Goal: Task Accomplishment & Management: Complete application form

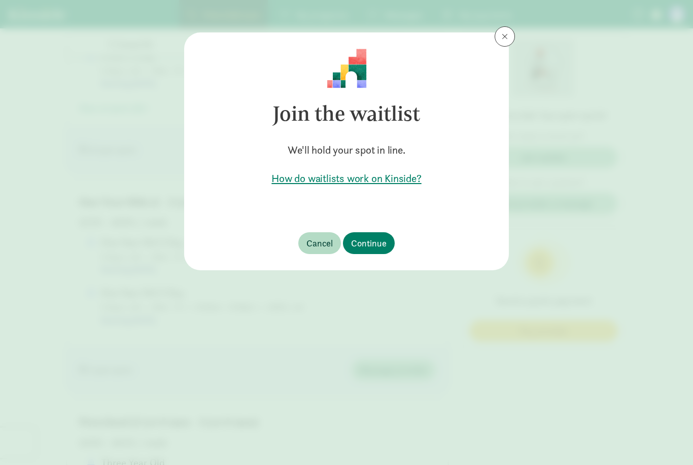
scroll to position [669, 0]
click at [366, 242] on span "Continue" at bounding box center [368, 243] width 35 height 14
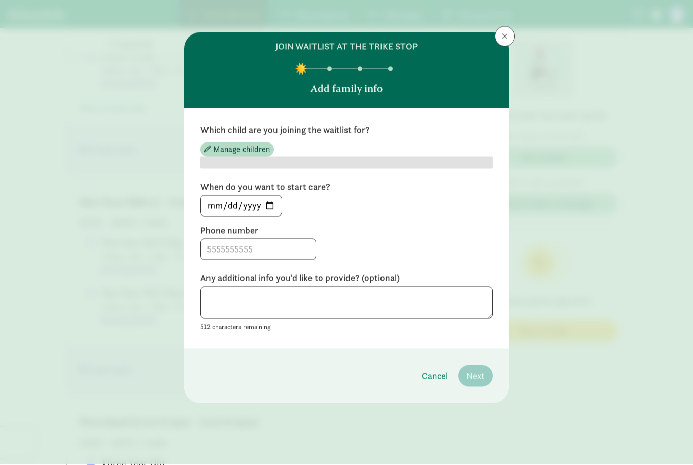
scroll to position [669, 0]
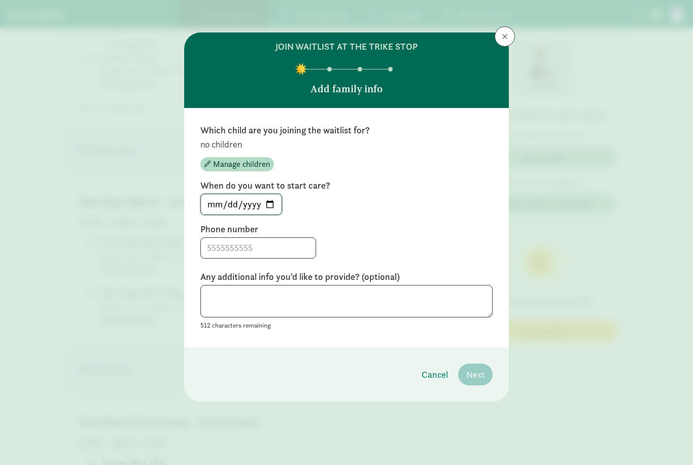
click at [218, 203] on input "[DATE]" at bounding box center [241, 204] width 81 height 20
type input "[DATE]"
click at [213, 247] on input at bounding box center [258, 248] width 115 height 20
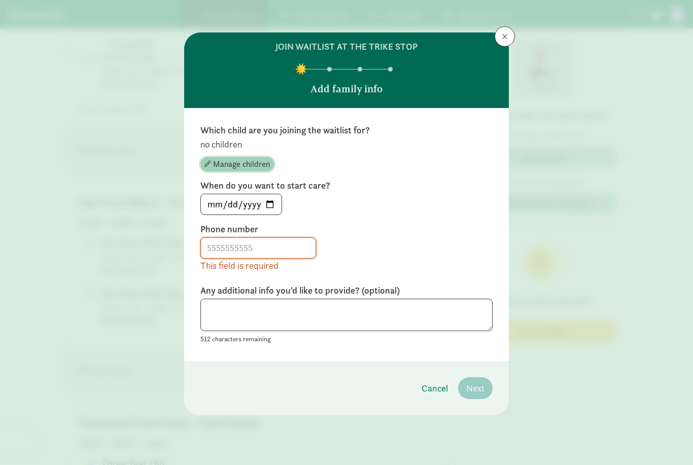
click at [237, 165] on span "Manage children" at bounding box center [241, 164] width 57 height 12
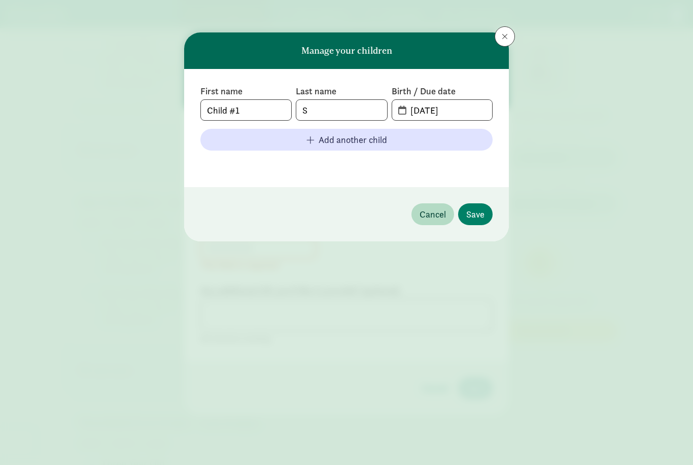
scroll to position [669, 0]
click at [343, 114] on input "S" at bounding box center [341, 110] width 90 height 20
type input "A"
type input "[PERSON_NAME]"
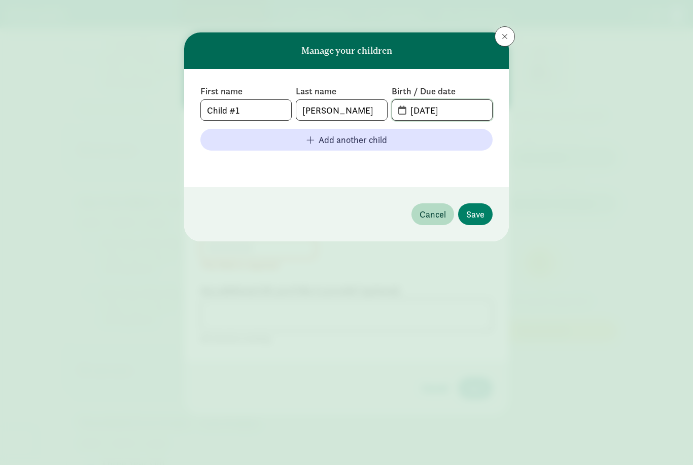
click at [446, 109] on input "[DATE]" at bounding box center [448, 110] width 88 height 20
drag, startPoint x: 455, startPoint y: 111, endPoint x: 412, endPoint y: 111, distance: 43.1
click at [412, 111] on input "[DATE]" at bounding box center [448, 110] width 88 height 20
type input "[DATE]"
click at [477, 214] on span "Save" at bounding box center [475, 214] width 18 height 14
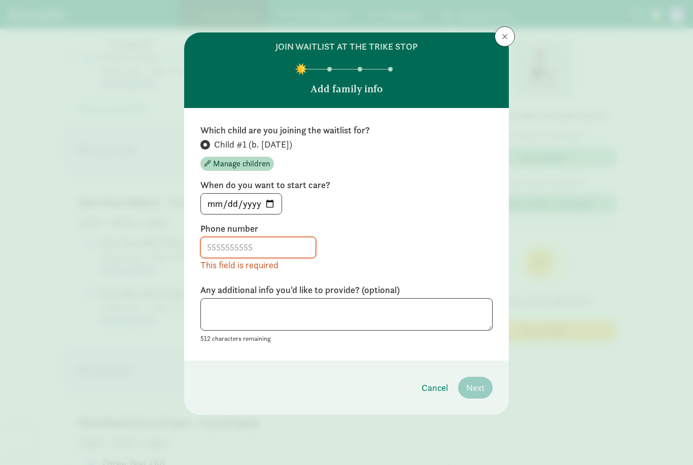
scroll to position [669, 0]
click at [238, 240] on input at bounding box center [258, 247] width 115 height 20
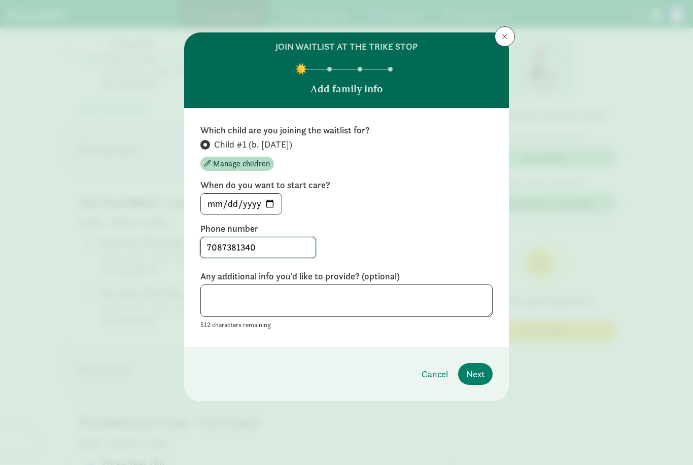
type input "7087381340"
click at [230, 302] on textarea at bounding box center [346, 300] width 292 height 33
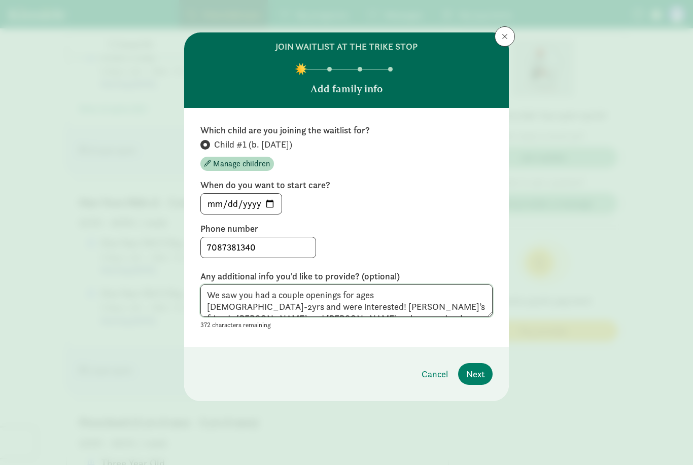
click at [358, 306] on textarea "We saw you had a couple openings for ages [DEMOGRAPHIC_DATA]-2yrs and were inte…" at bounding box center [346, 300] width 292 height 33
click at [419, 302] on textarea "We saw you had a couple openings for ages [DEMOGRAPHIC_DATA]-2yrs and were inte…" at bounding box center [346, 300] width 292 height 33
drag, startPoint x: 333, startPoint y: 308, endPoint x: 403, endPoint y: 309, distance: 70.0
click at [403, 309] on textarea "We saw you had a couple openings for ages [DEMOGRAPHIC_DATA]-2yrs and were inte…" at bounding box center [346, 300] width 292 height 33
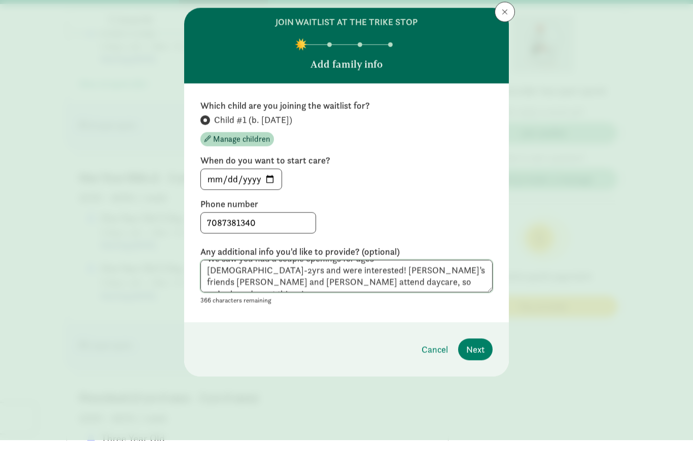
scroll to position [11, 0]
click at [252, 284] on textarea "We saw you had a couple openings for ages [DEMOGRAPHIC_DATA]-2yrs and were inte…" at bounding box center [346, 300] width 292 height 33
drag, startPoint x: 380, startPoint y: 279, endPoint x: 237, endPoint y: 281, distance: 143.0
click at [237, 284] on textarea "We saw you had a couple openings for ages [DEMOGRAPHIC_DATA]-2yrs and were inte…" at bounding box center [346, 300] width 292 height 33
type textarea "We saw you had a couple openings for ages [DEMOGRAPHIC_DATA]-2yrs and were inte…"
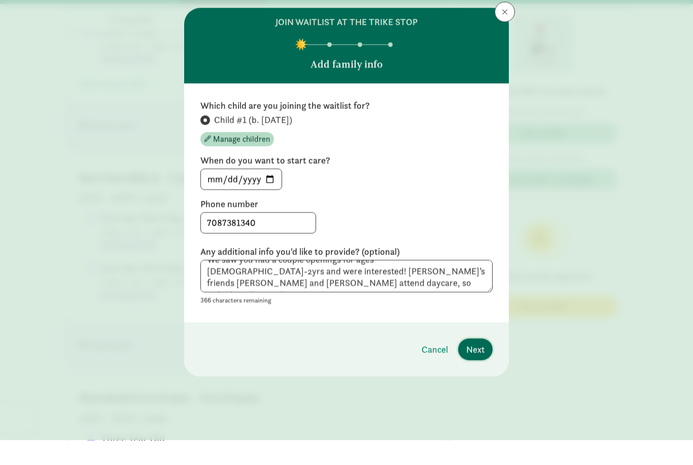
click at [477, 367] on span "Next" at bounding box center [475, 374] width 18 height 14
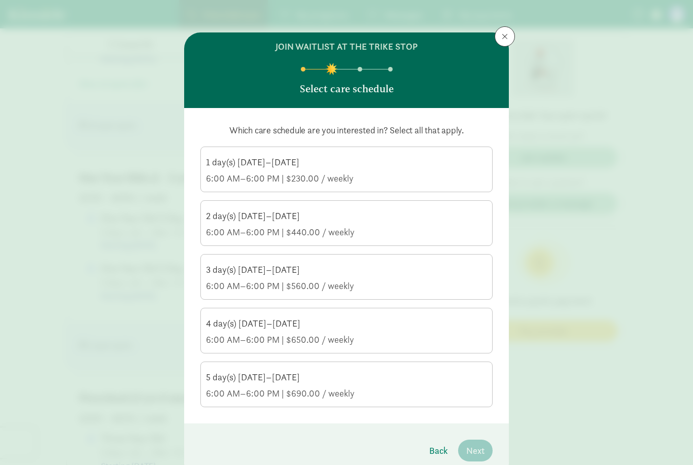
click at [255, 222] on div "2 day(s) [DATE]–[DATE]" at bounding box center [346, 216] width 281 height 12
click at [0, 0] on input "2 day(s) [DATE]–[DATE] 6:00 AM–6:00 PM | $440.00 / weekly" at bounding box center [0, 0] width 0 height 0
click at [214, 276] on div "3 day(s) [DATE]–[DATE] 6:00 AM–6:00 PM | $560.00 / weekly" at bounding box center [346, 278] width 281 height 28
click at [0, 0] on input "3 day(s) [DATE]–[DATE] 6:00 AM–6:00 PM | $560.00 / weekly" at bounding box center [0, 0] width 0 height 0
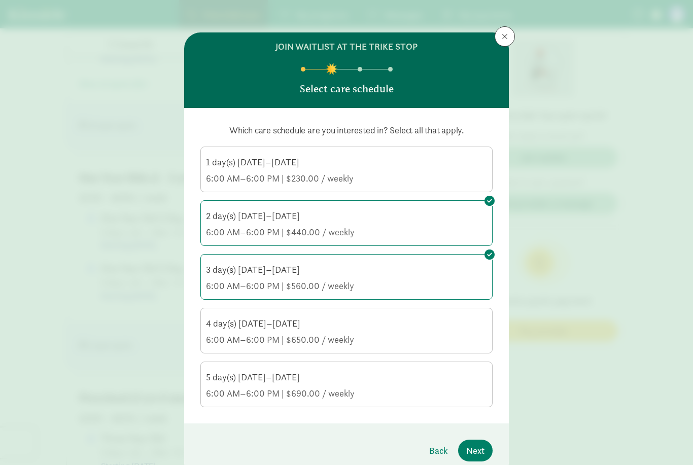
click at [229, 341] on div "6:00 AM–6:00 PM | $650.00 / weekly" at bounding box center [346, 340] width 281 height 12
click at [0, 0] on input "4 day(s) [DATE]–[DATE] 6:00 AM–6:00 PM | $650.00 / weekly" at bounding box center [0, 0] width 0 height 0
click at [241, 391] on div "6:00 AM–6:00 PM | $690.00 / weekly" at bounding box center [346, 393] width 281 height 12
click at [0, 0] on input "5 day(s) [DATE]–[DATE] 6:00 AM–6:00 PM | $690.00 / weekly" at bounding box center [0, 0] width 0 height 0
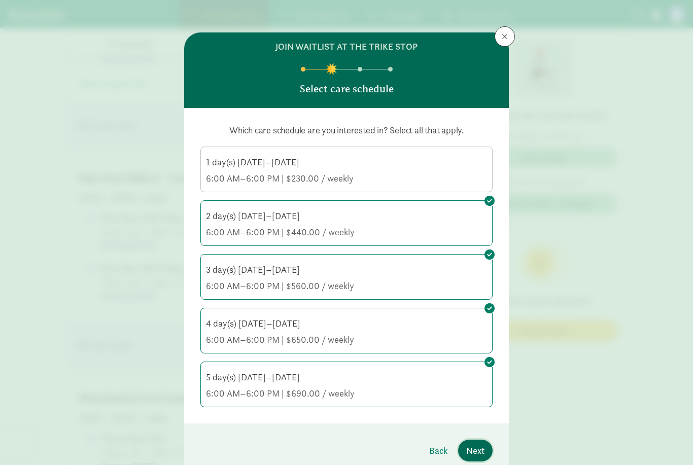
click at [484, 454] on button "Next" at bounding box center [475, 451] width 34 height 22
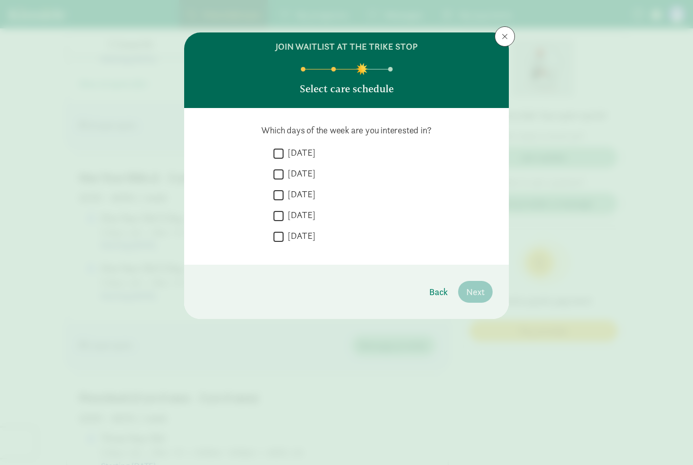
click at [277, 152] on input "[DATE]" at bounding box center [278, 154] width 10 height 14
checkbox input "true"
click at [277, 170] on input "[DATE]" at bounding box center [278, 174] width 10 height 14
checkbox input "true"
click at [275, 194] on input "[DATE]" at bounding box center [278, 195] width 10 height 14
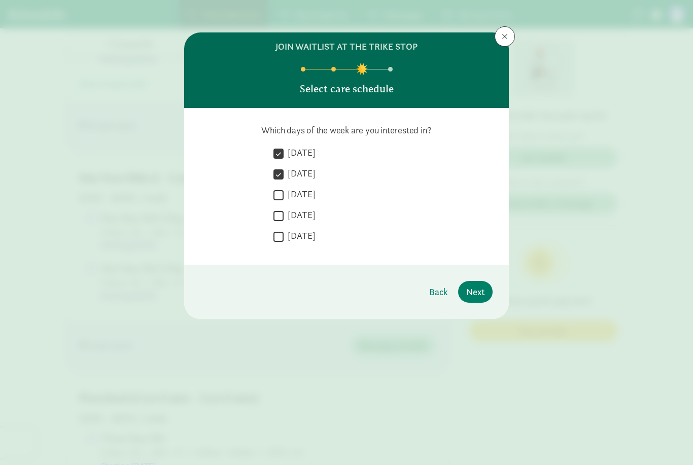
checkbox input "true"
click at [276, 222] on input "[DATE]" at bounding box center [278, 216] width 10 height 14
checkbox input "true"
click at [278, 240] on input "[DATE]" at bounding box center [278, 237] width 10 height 14
checkbox input "true"
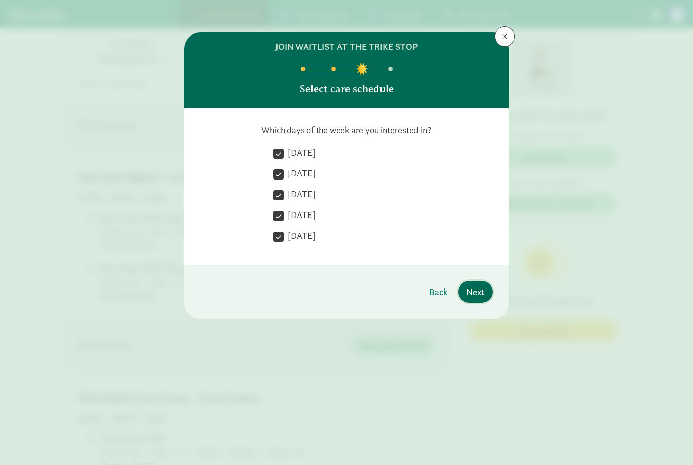
click at [482, 295] on span "Next" at bounding box center [475, 292] width 18 height 14
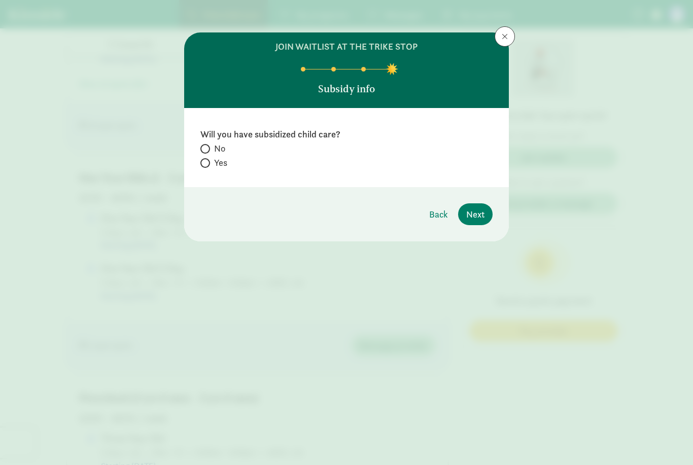
click at [205, 150] on input "No" at bounding box center [203, 149] width 7 height 7
radio input "true"
click at [480, 219] on span "Next" at bounding box center [475, 214] width 18 height 14
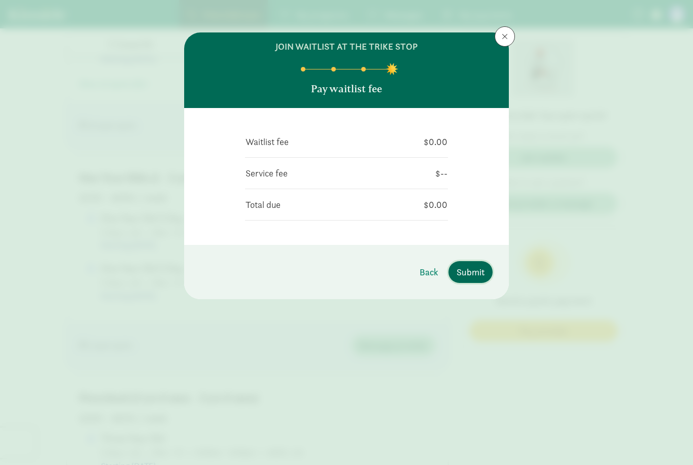
click at [467, 276] on span "Submit" at bounding box center [470, 272] width 28 height 14
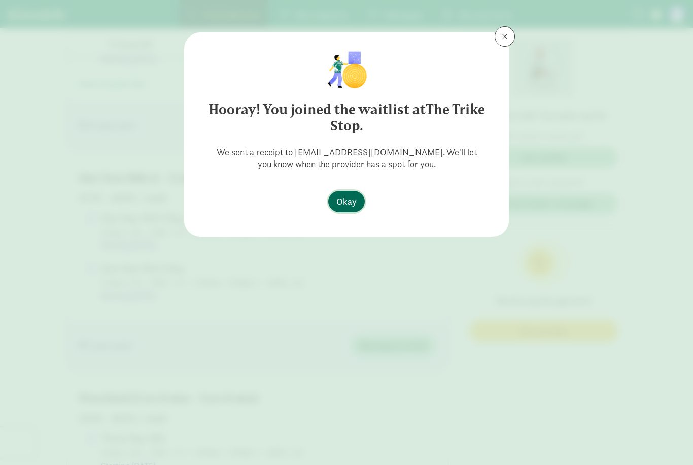
click at [345, 202] on span "Okay" at bounding box center [346, 202] width 20 height 14
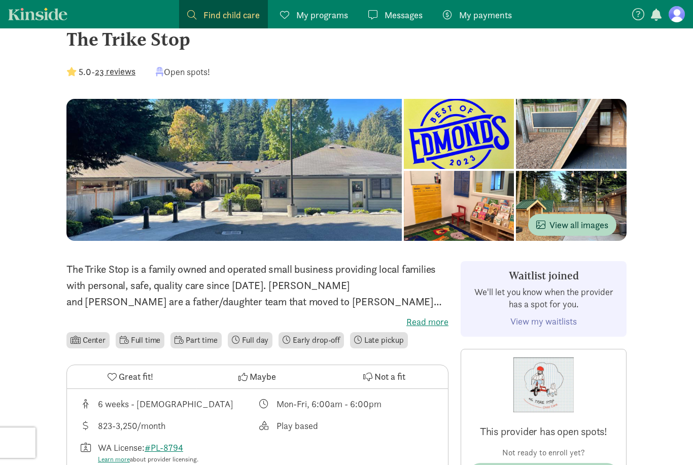
scroll to position [27, 0]
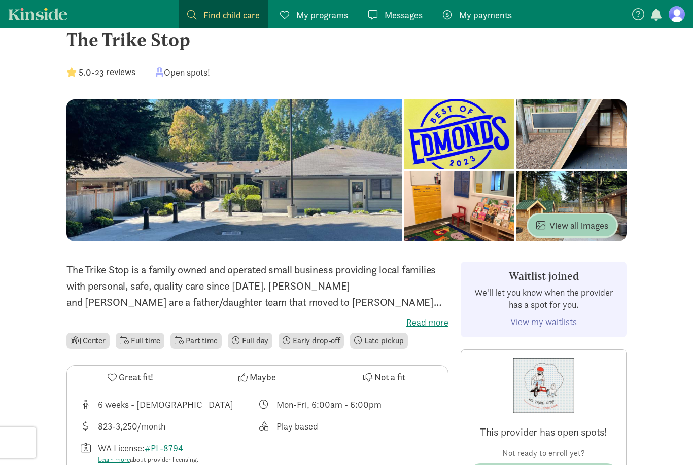
click at [597, 230] on span "View all images" at bounding box center [572, 226] width 72 height 14
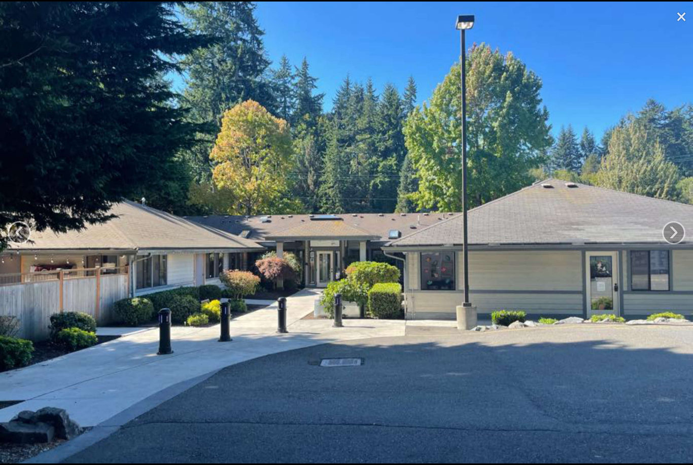
scroll to position [56, 0]
click at [673, 239] on link "›" at bounding box center [673, 232] width 23 height 23
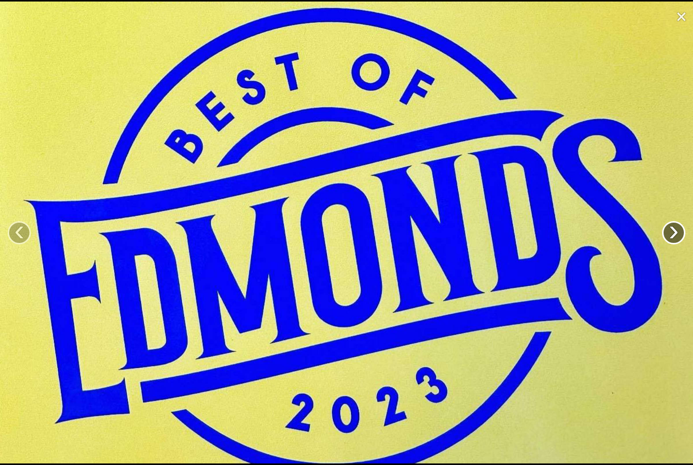
click at [673, 239] on link "›" at bounding box center [673, 232] width 23 height 23
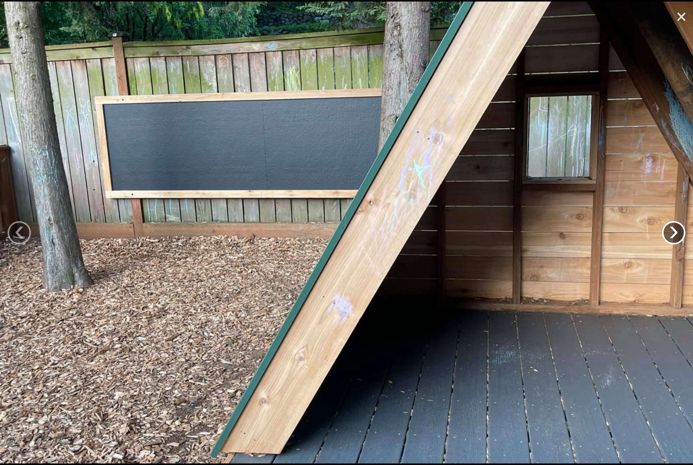
click at [673, 239] on link "›" at bounding box center [673, 232] width 23 height 23
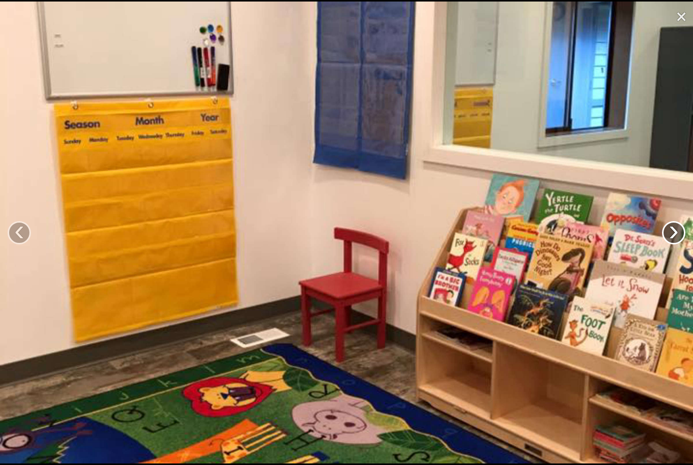
click at [673, 239] on link "›" at bounding box center [673, 232] width 23 height 23
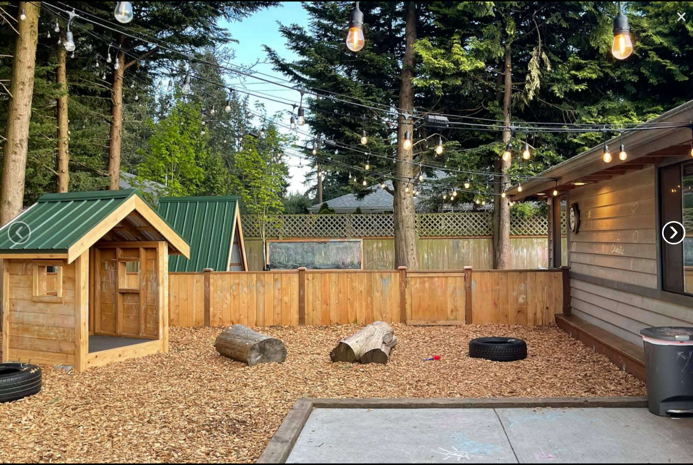
click at [673, 239] on link "›" at bounding box center [673, 232] width 23 height 23
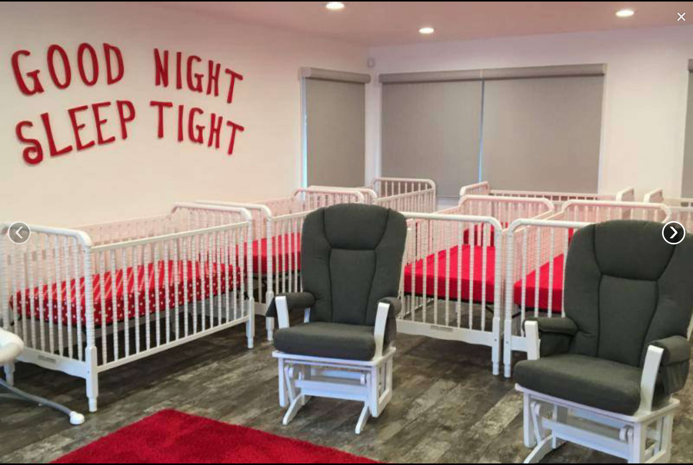
click at [672, 238] on link "›" at bounding box center [673, 232] width 23 height 23
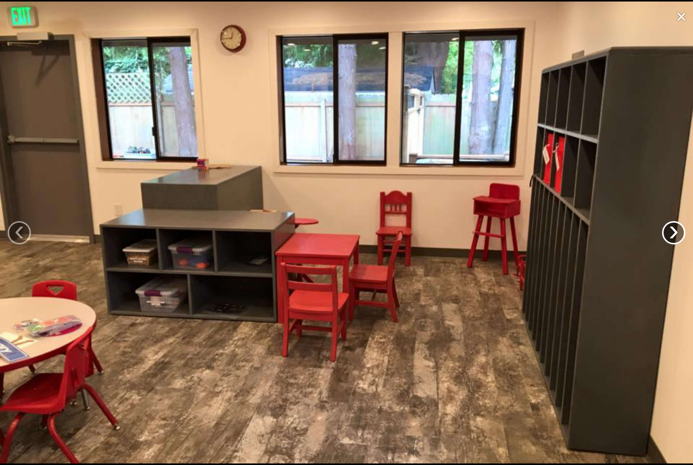
click at [672, 237] on link "›" at bounding box center [673, 232] width 23 height 23
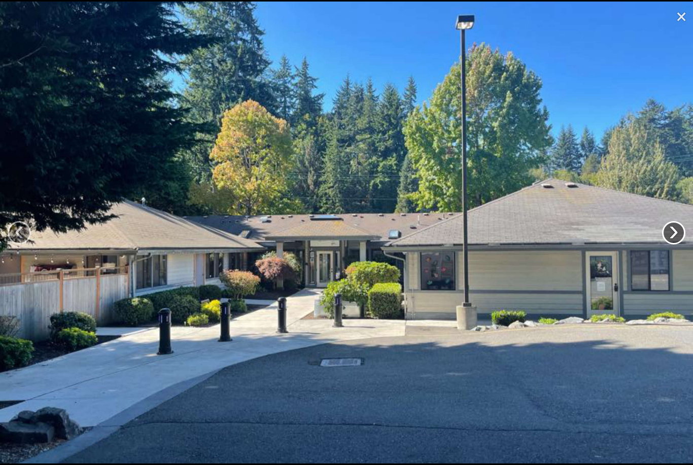
click at [672, 237] on link "›" at bounding box center [673, 232] width 23 height 23
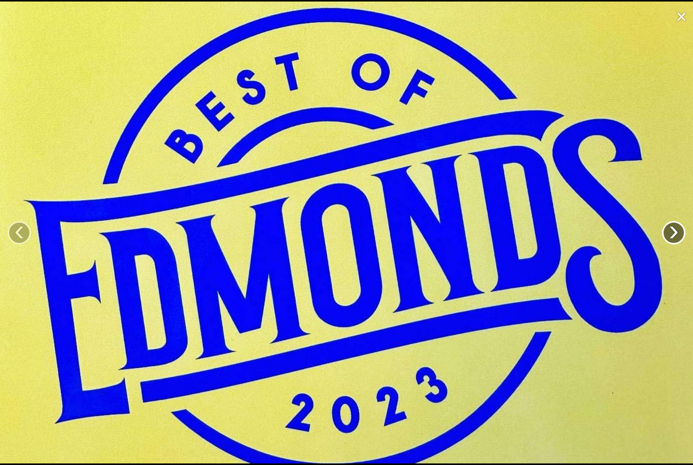
click at [672, 237] on link "›" at bounding box center [673, 232] width 23 height 23
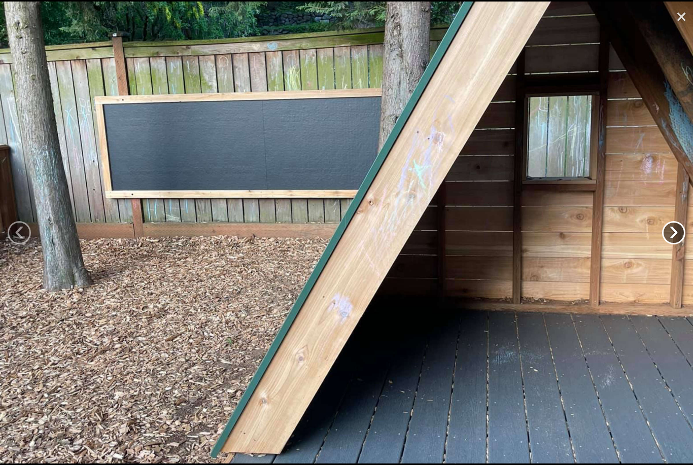
click at [672, 237] on link "›" at bounding box center [673, 232] width 23 height 23
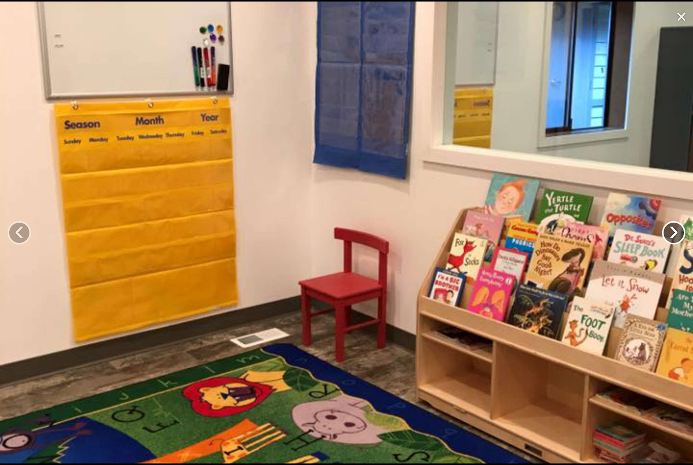
click at [672, 237] on link "›" at bounding box center [673, 232] width 23 height 23
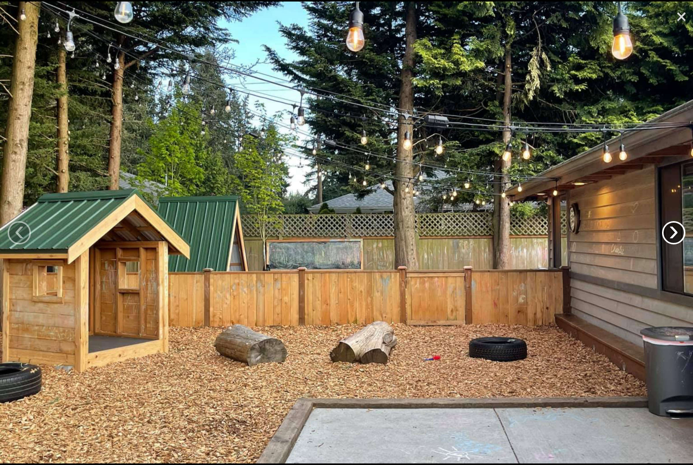
click at [672, 237] on link "›" at bounding box center [673, 232] width 23 height 23
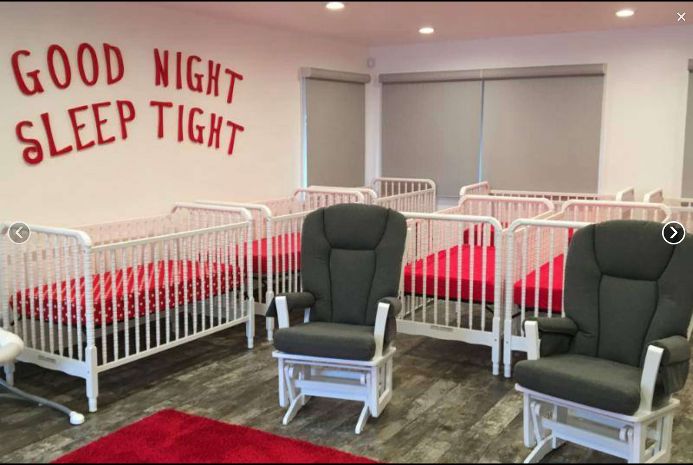
click at [672, 237] on link "›" at bounding box center [673, 232] width 23 height 23
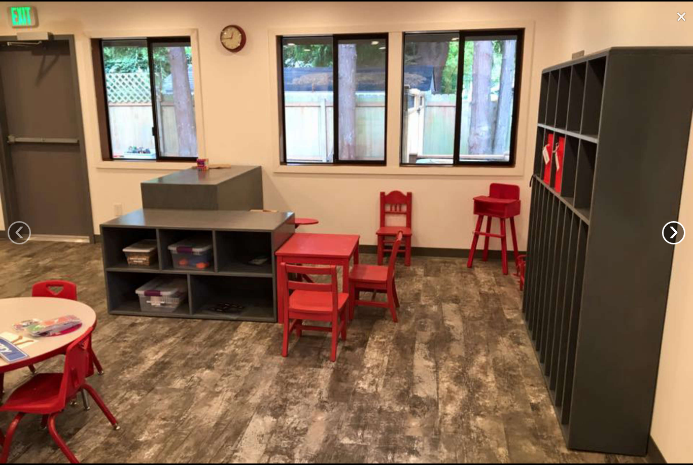
click at [672, 237] on link "›" at bounding box center [673, 232] width 23 height 23
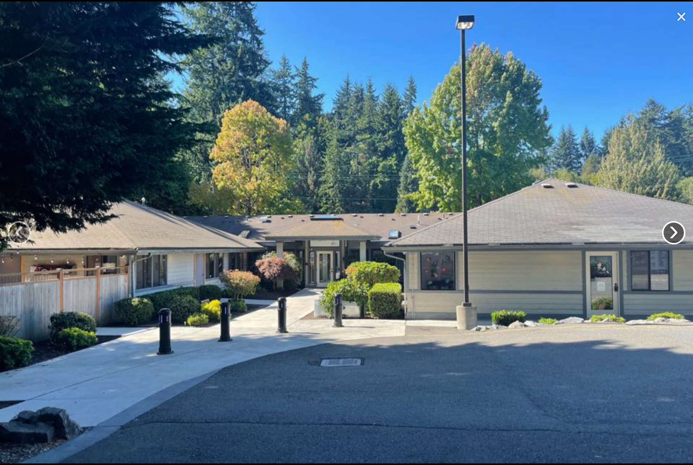
click at [672, 237] on link "›" at bounding box center [673, 232] width 23 height 23
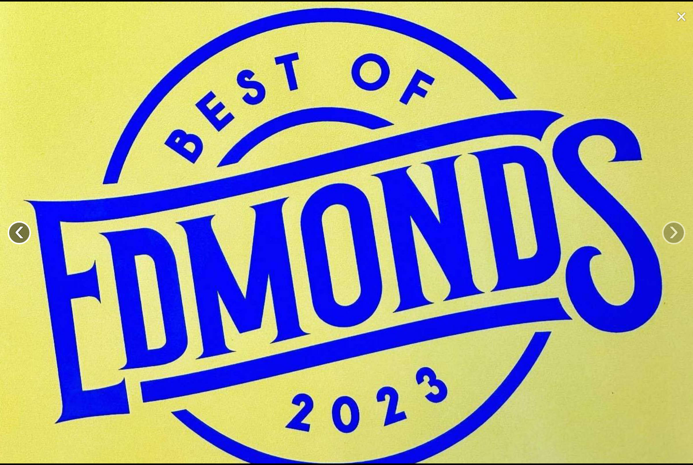
click at [22, 236] on link "‹" at bounding box center [19, 232] width 23 height 23
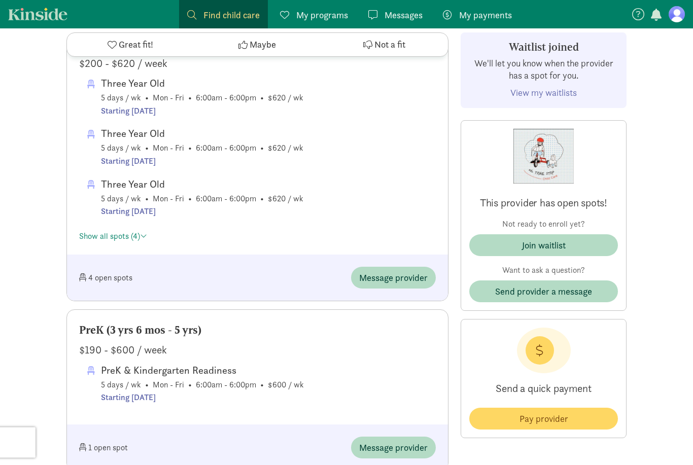
scroll to position [1062, 0]
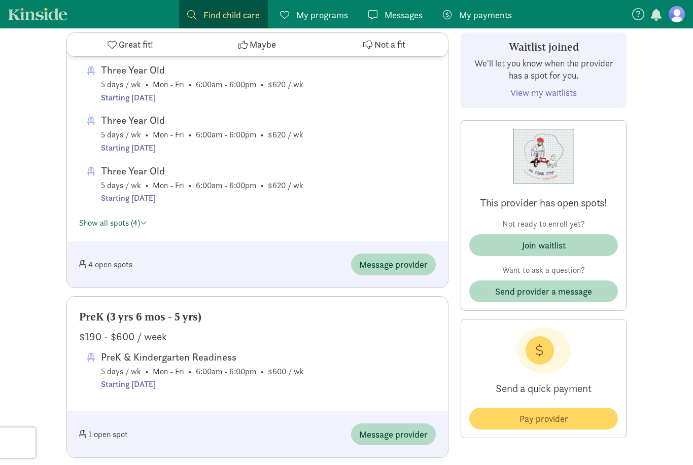
click at [135, 218] on link "Show all spots (4)" at bounding box center [113, 223] width 68 height 11
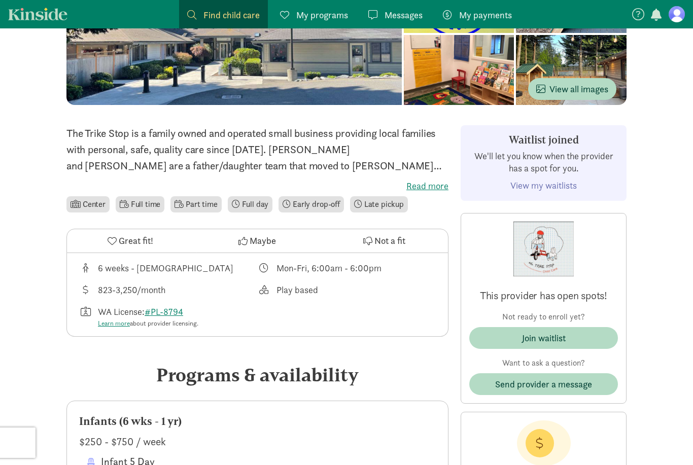
scroll to position [0, 0]
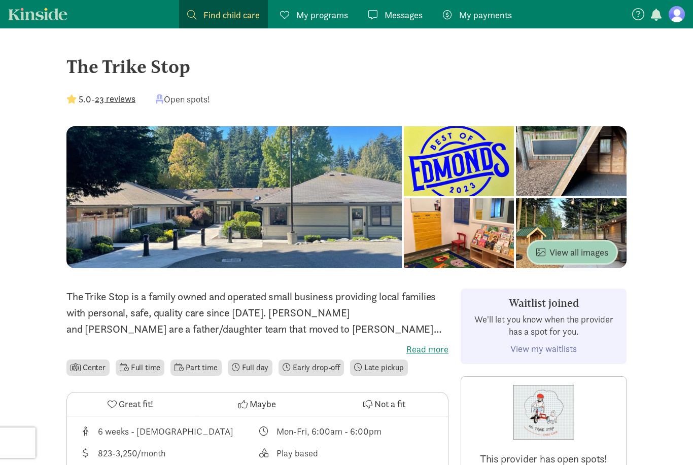
click at [568, 258] on span "View all images" at bounding box center [572, 252] width 72 height 14
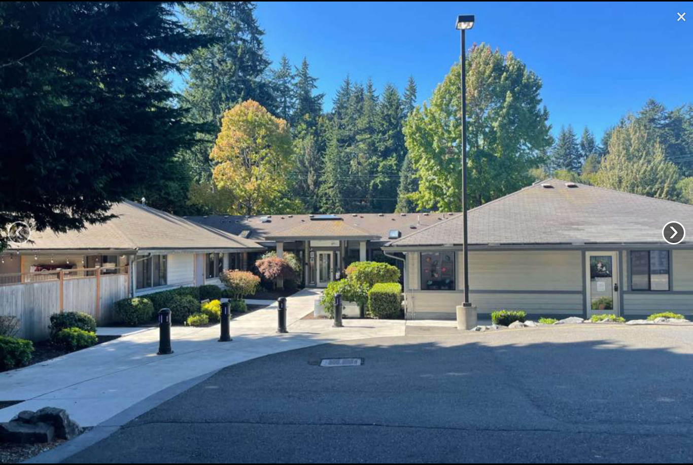
click at [678, 238] on link "›" at bounding box center [673, 232] width 23 height 23
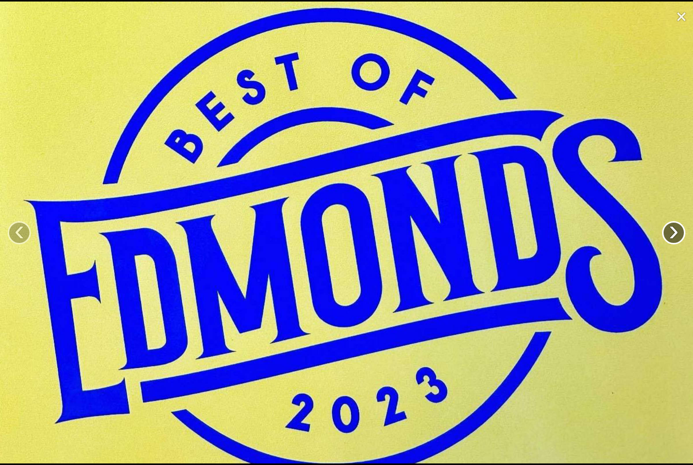
click at [678, 238] on link "›" at bounding box center [673, 232] width 23 height 23
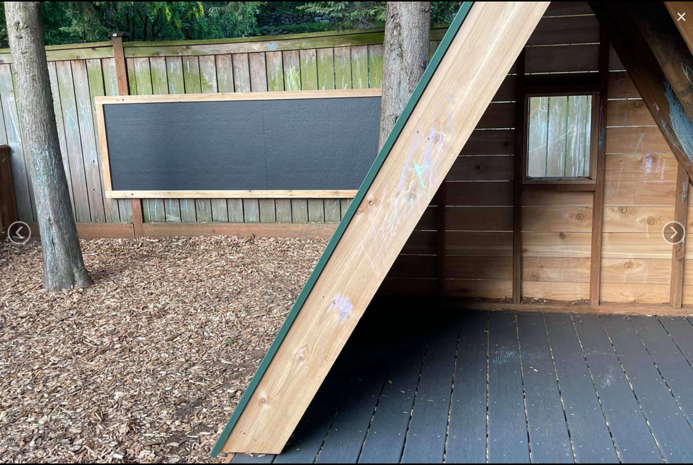
click at [682, 14] on link "×" at bounding box center [680, 15] width 23 height 30
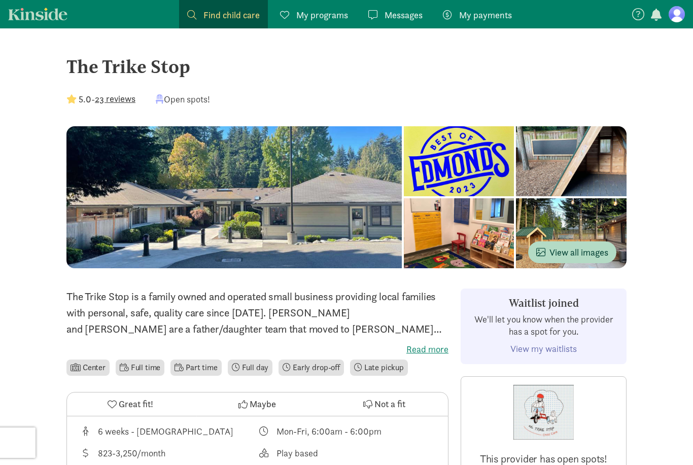
click at [115, 99] on button "23 reviews" at bounding box center [115, 99] width 41 height 14
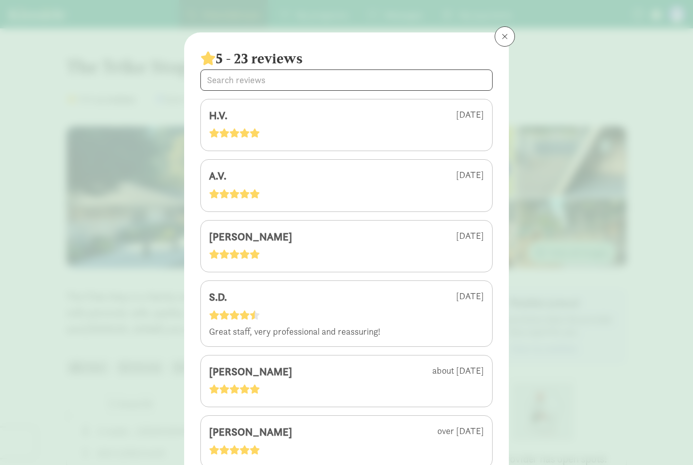
click at [506, 35] on span at bounding box center [505, 36] width 6 height 8
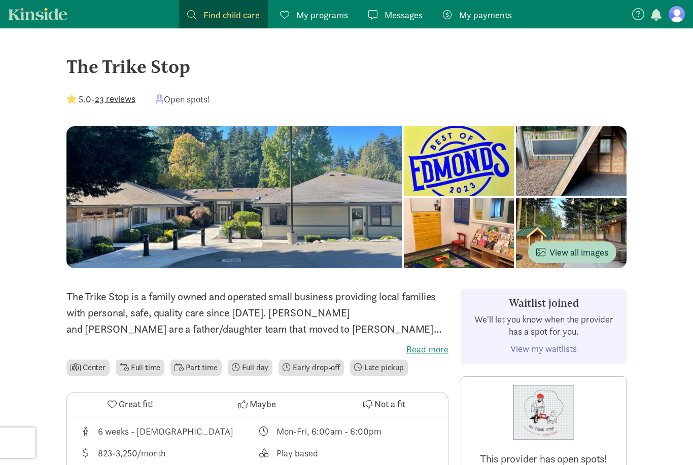
click at [396, 16] on span "Messages" at bounding box center [403, 15] width 38 height 14
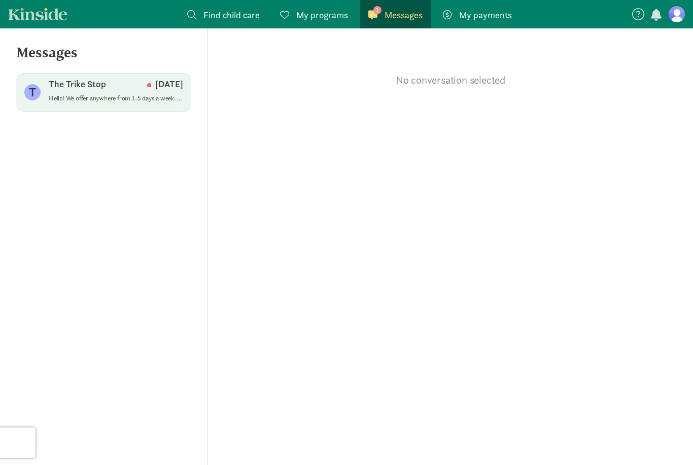
click at [90, 97] on p "Hello! We offer anywhere from 1-5 days a week. If part time, it must be the sam…" at bounding box center [116, 98] width 134 height 8
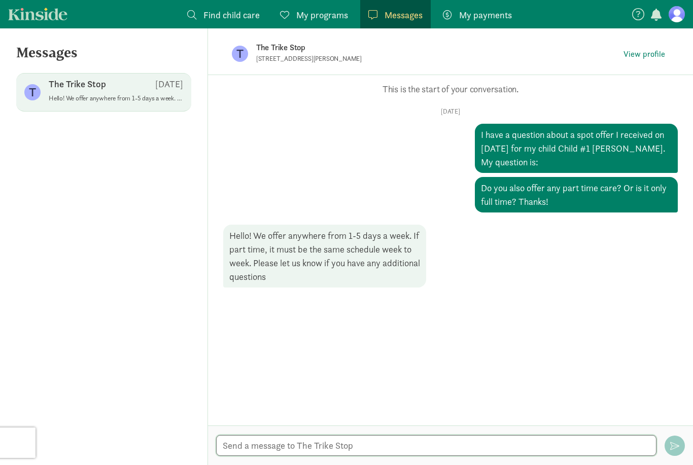
click at [254, 465] on html "Find child care Find My programs Programs Messages Messages My payments Pay Mes…" at bounding box center [346, 232] width 693 height 465
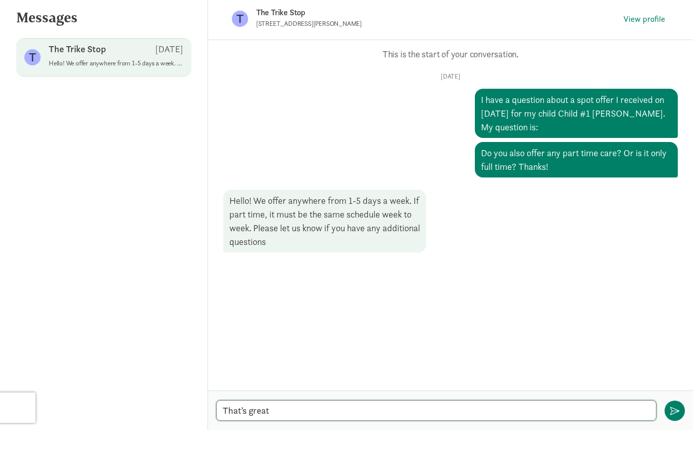
type textarea "That’s great!"
